Goal: Find specific page/section: Find specific page/section

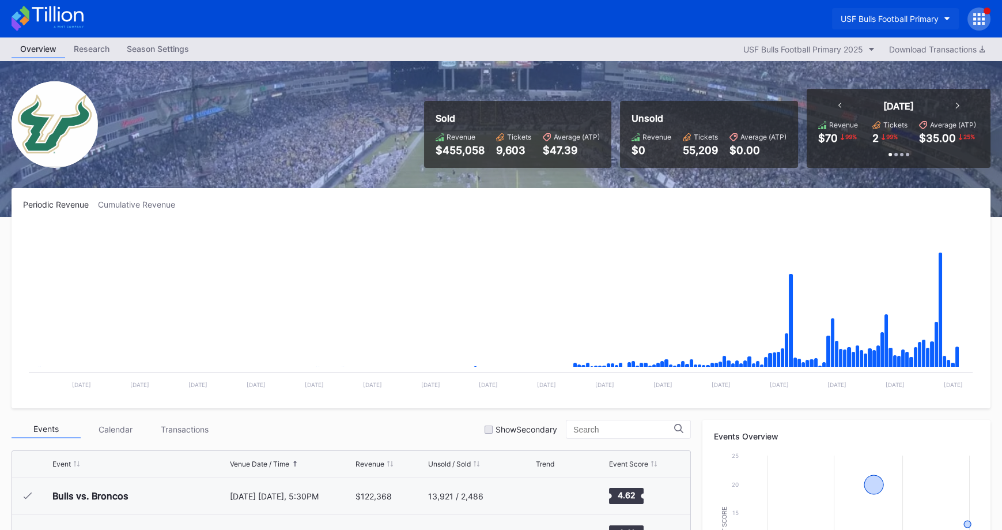
click at [902, 13] on button "USF Bulls Football Primary" at bounding box center [895, 18] width 127 height 21
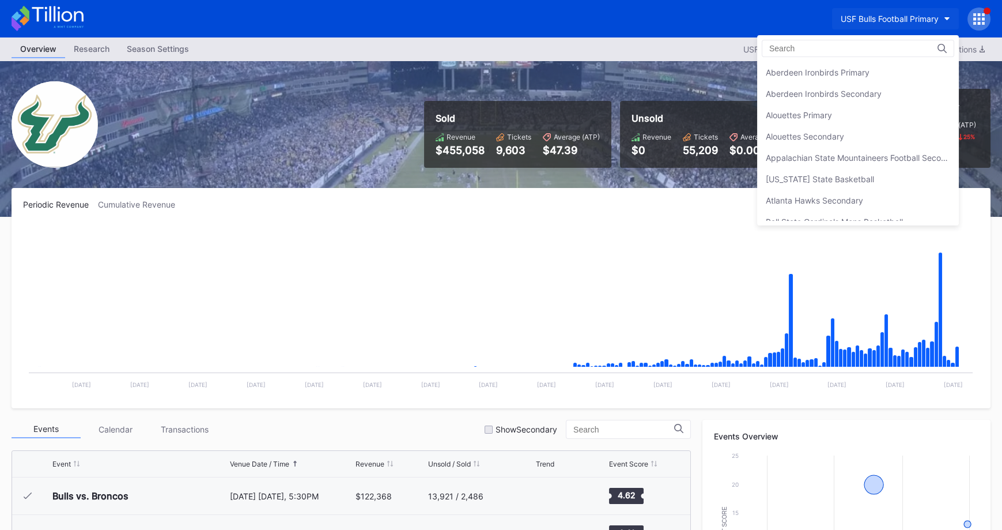
scroll to position [3846, 0]
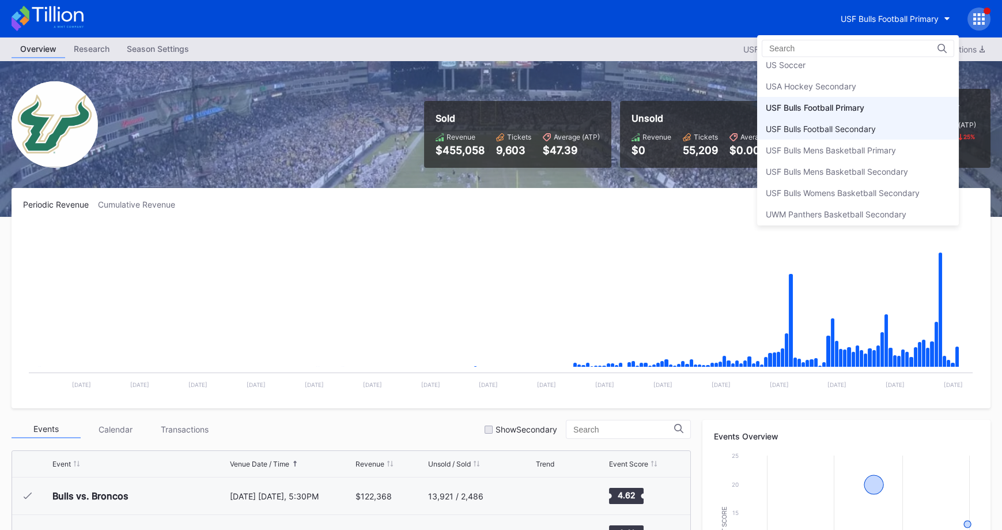
click at [861, 118] on div "USF Bulls Football Secondary" at bounding box center [858, 128] width 202 height 21
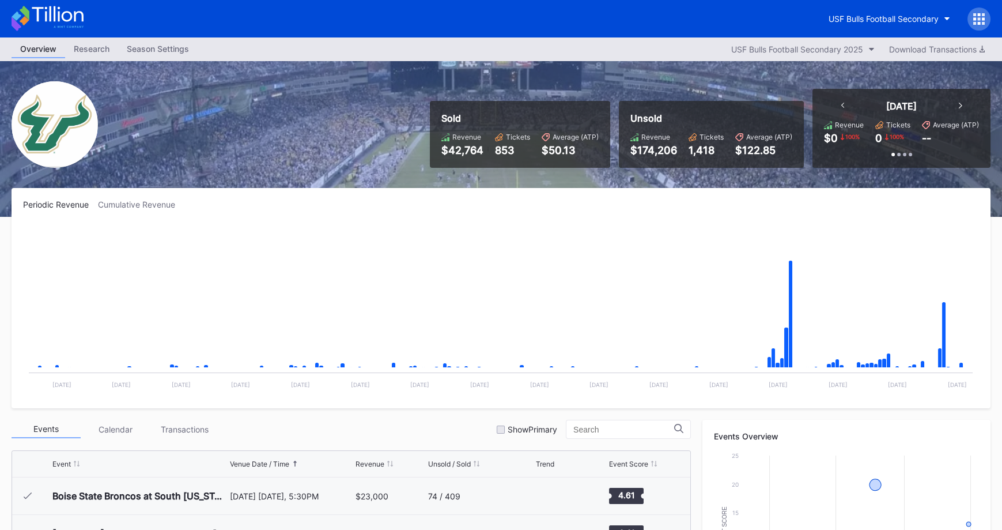
click at [690, 10] on div "USF Bulls Football Secondary" at bounding box center [501, 18] width 1002 height 37
click at [869, 27] on button "USF Bulls Football Secondary" at bounding box center [889, 18] width 139 height 21
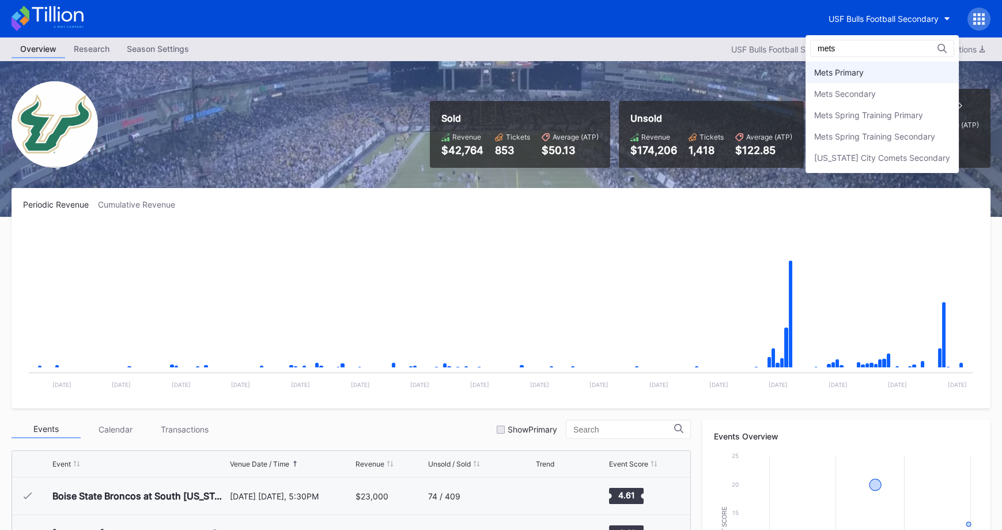
type input "mets"
click at [824, 78] on div "Mets Primary" at bounding box center [882, 72] width 153 height 21
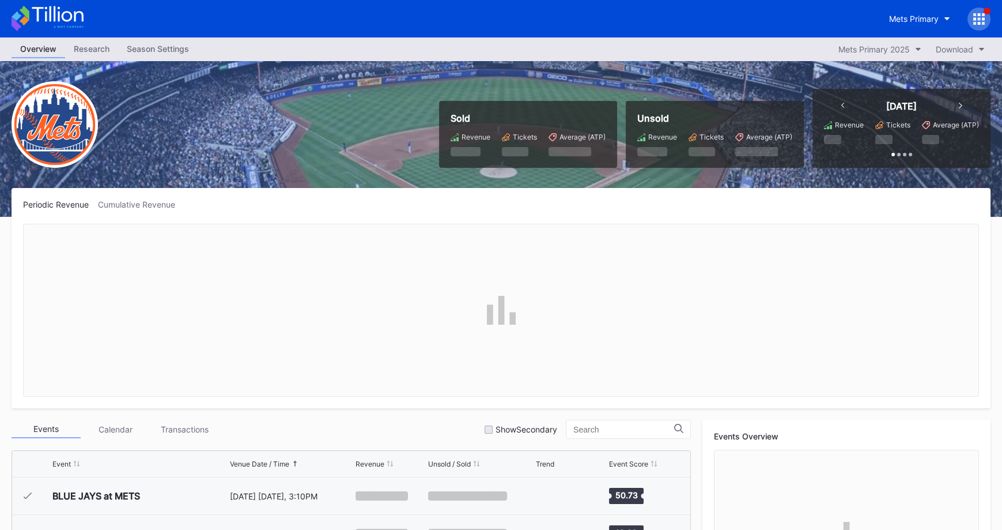
scroll to position [2918, 0]
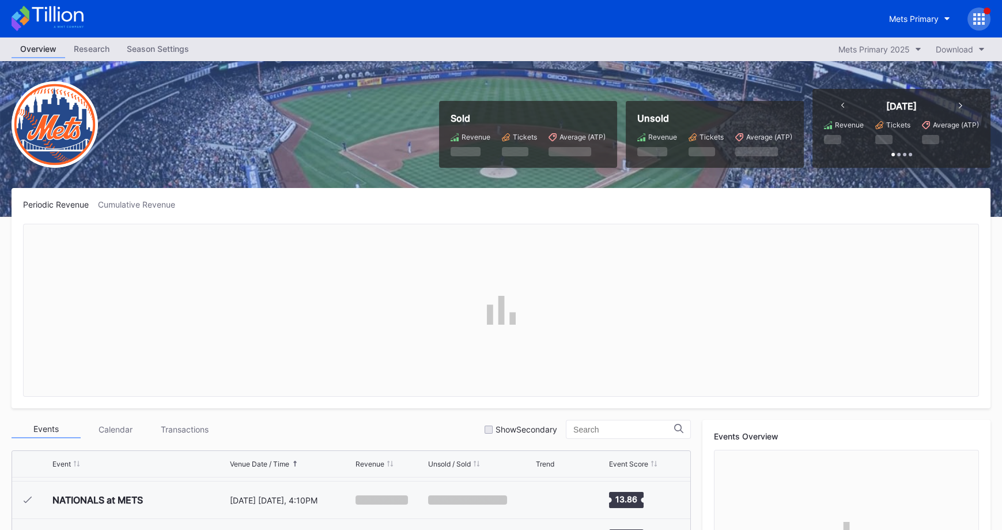
click at [579, 271] on div at bounding box center [501, 310] width 956 height 173
click at [983, 24] on icon at bounding box center [983, 23] width 3 height 3
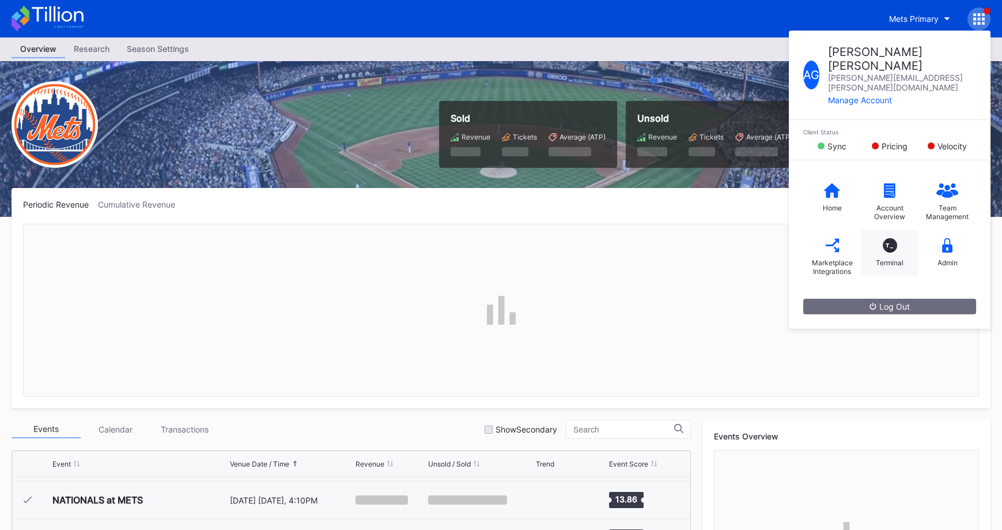
click at [890, 238] on div "T_" at bounding box center [890, 245] width 14 height 14
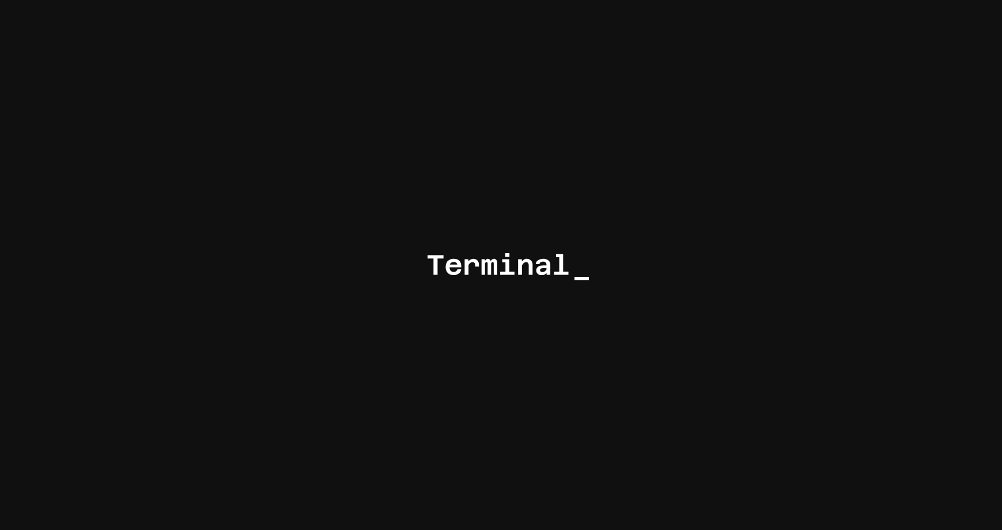
click at [480, 75] on div at bounding box center [501, 265] width 1002 height 530
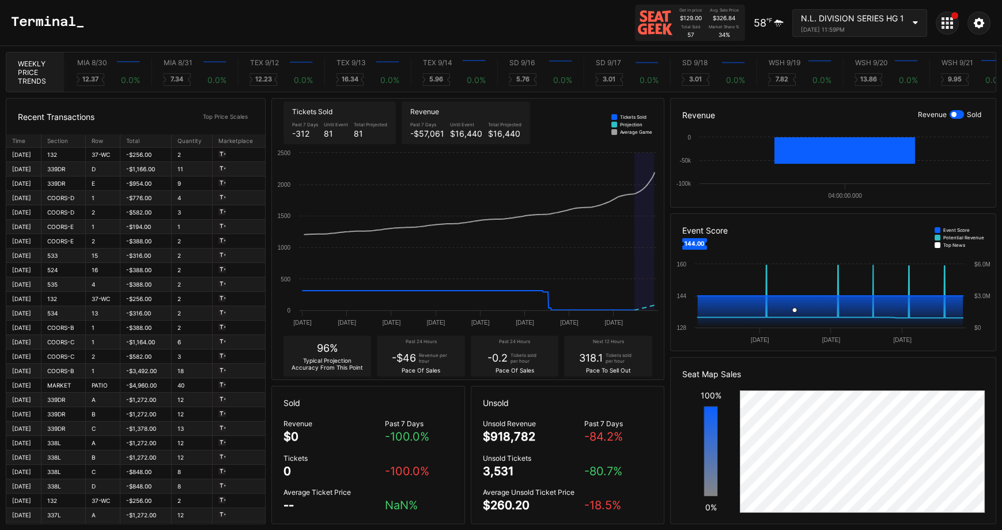
scroll to position [0, 5967]
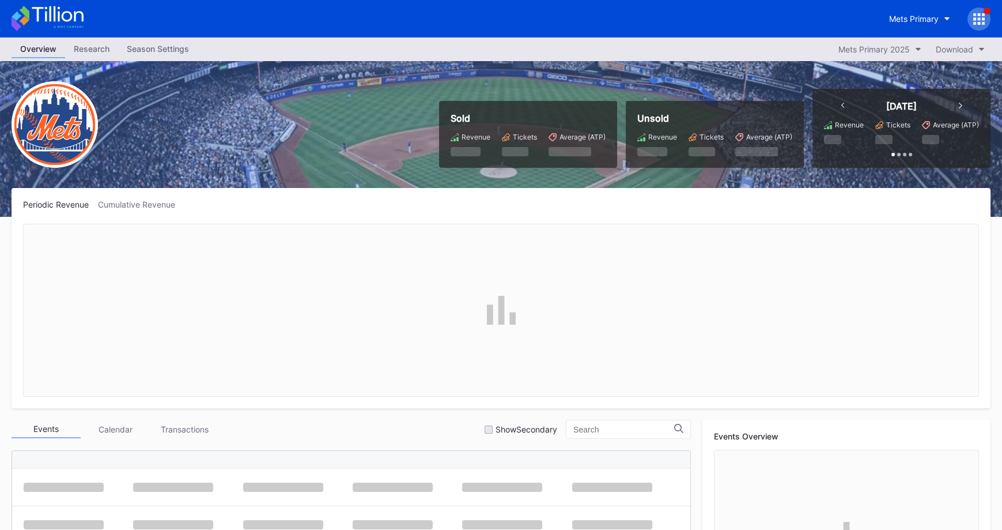
scroll to position [2918, 0]
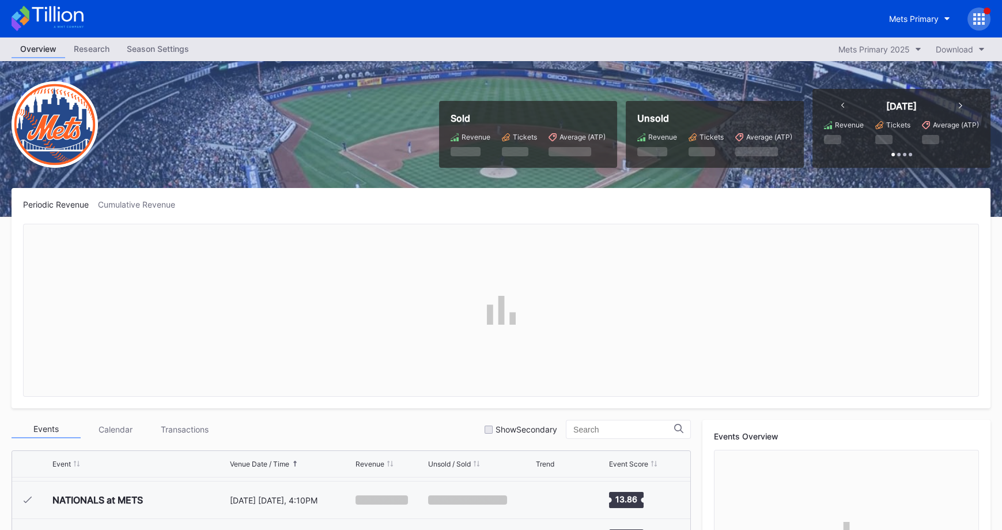
click at [994, 16] on div "Mets Primary" at bounding box center [501, 18] width 1002 height 37
click at [979, 21] on icon at bounding box center [979, 19] width 12 height 12
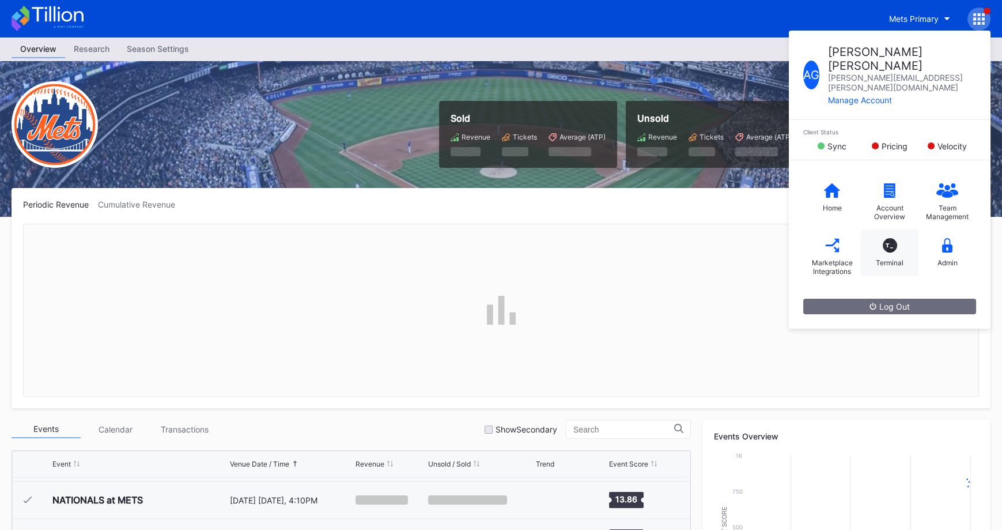
click at [885, 229] on div "T_ Terminal" at bounding box center [890, 252] width 58 height 46
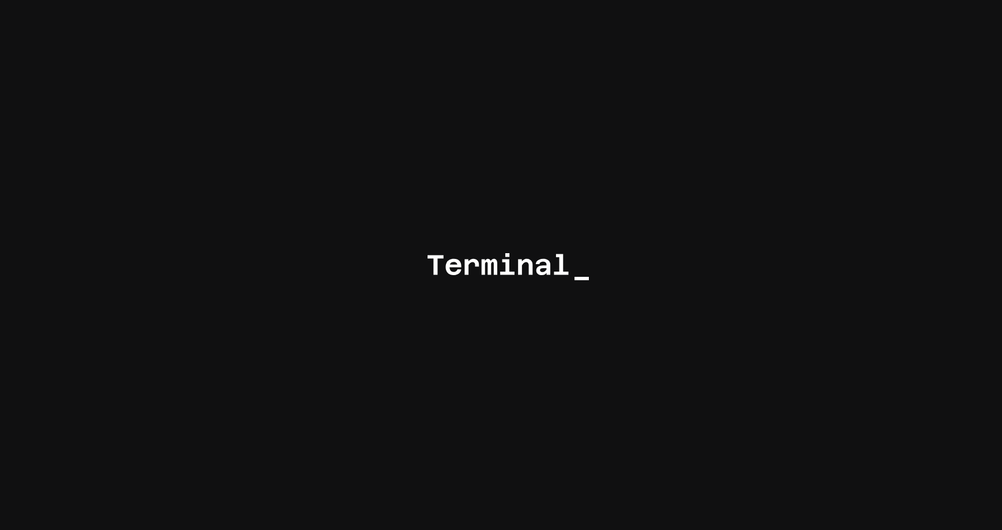
click at [755, 115] on div at bounding box center [501, 265] width 1002 height 530
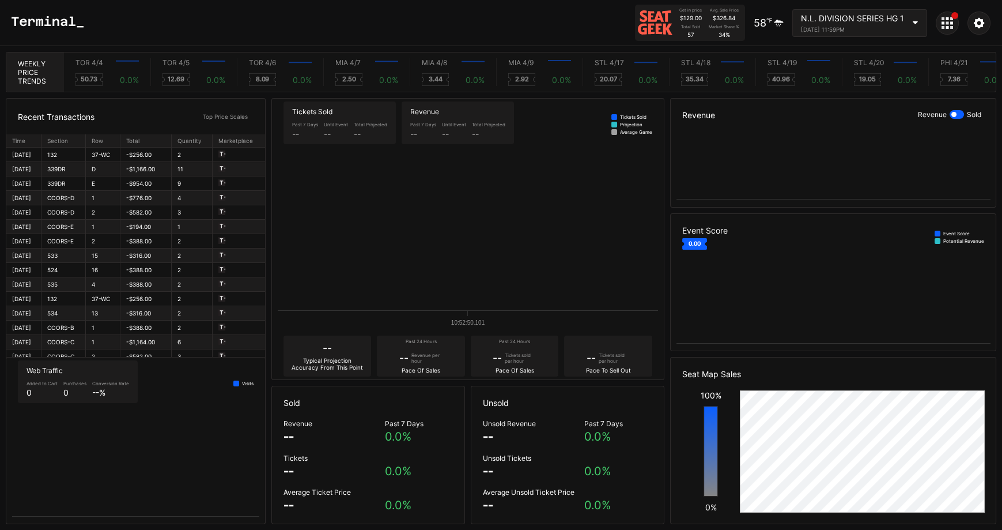
scroll to position [0, 6675]
